Goal: Task Accomplishment & Management: Use online tool/utility

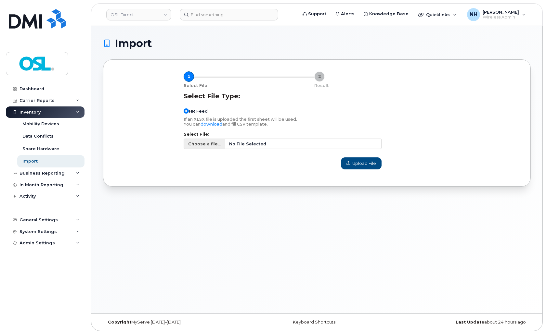
click at [274, 146] on span "No File Selected" at bounding box center [303, 144] width 156 height 10
click at [274, 146] on input "Choose a file... No File Selected" at bounding box center [283, 144] width 198 height 10
type input "C:\fakepath\Simplex Import - 09.08-09.12.csv"
click at [349, 166] on span "Upload File" at bounding box center [361, 164] width 30 height 6
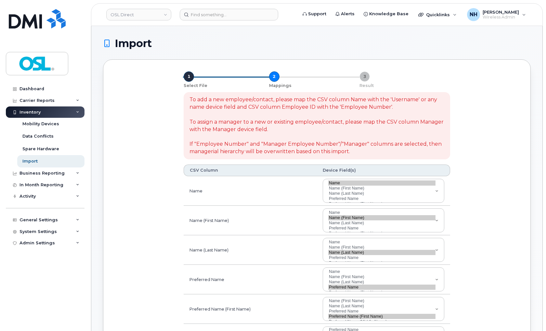
select select
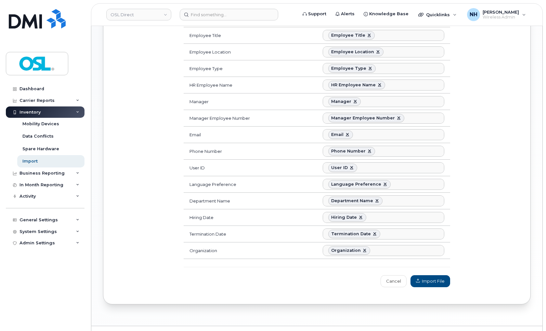
scroll to position [349, 0]
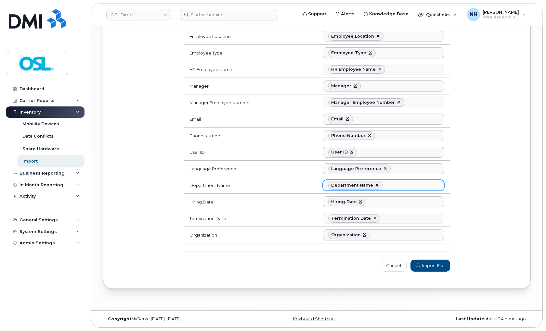
click at [401, 189] on ul "Department Name" at bounding box center [383, 185] width 121 height 10
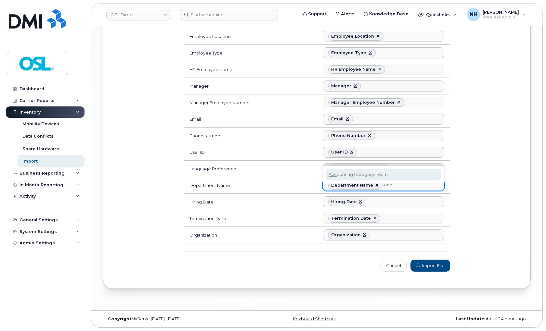
type input "acc"
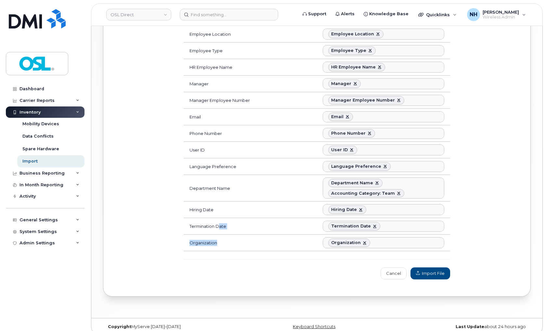
click at [220, 238] on tbody "Name Name No matches found Name Name (First Name) Name (Last Name) Preferred Na…" at bounding box center [317, 39] width 266 height 424
click at [459, 283] on div "To add a new employee/contact, please map the CSV column Name with the 'Usernam…" at bounding box center [316, 11] width 411 height 545
click at [439, 277] on span "Import File" at bounding box center [430, 274] width 29 height 6
